Goal: Navigation & Orientation: Find specific page/section

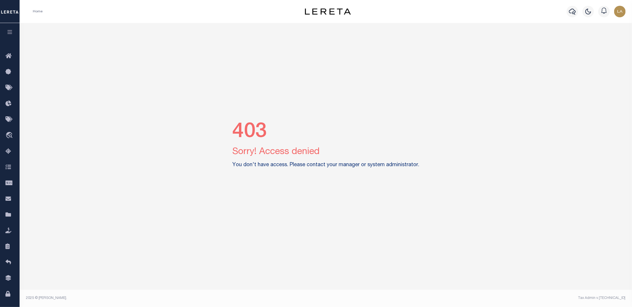
click at [136, 77] on div "403 Sorry! Access denied You don't have access. Please contact your manager or …" at bounding box center [326, 146] width 608 height 246
click at [6, 56] on icon at bounding box center [9, 56] width 9 height 7
click at [11, 35] on icon "button" at bounding box center [10, 31] width 7 height 5
